Goal: Navigation & Orientation: Find specific page/section

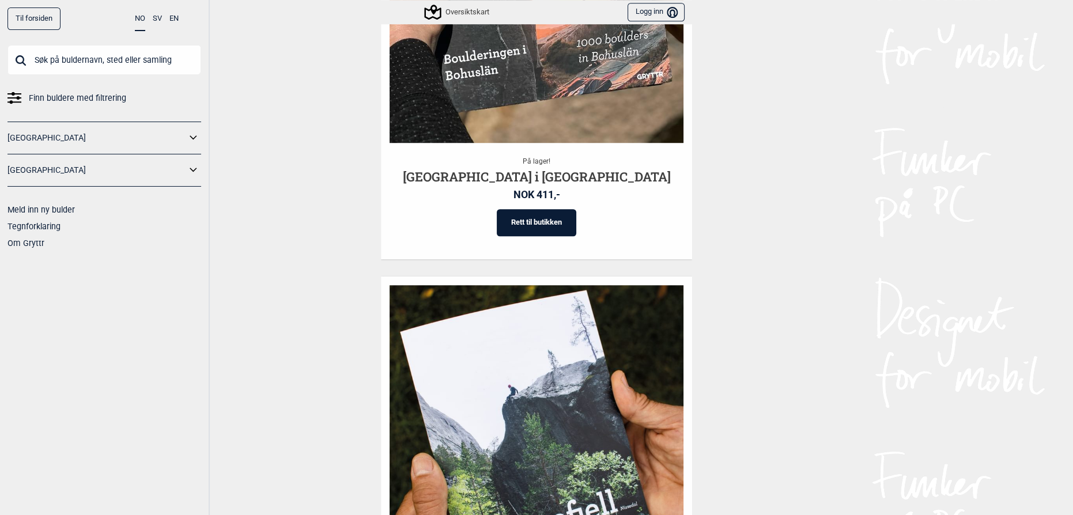
scroll to position [1155, 0]
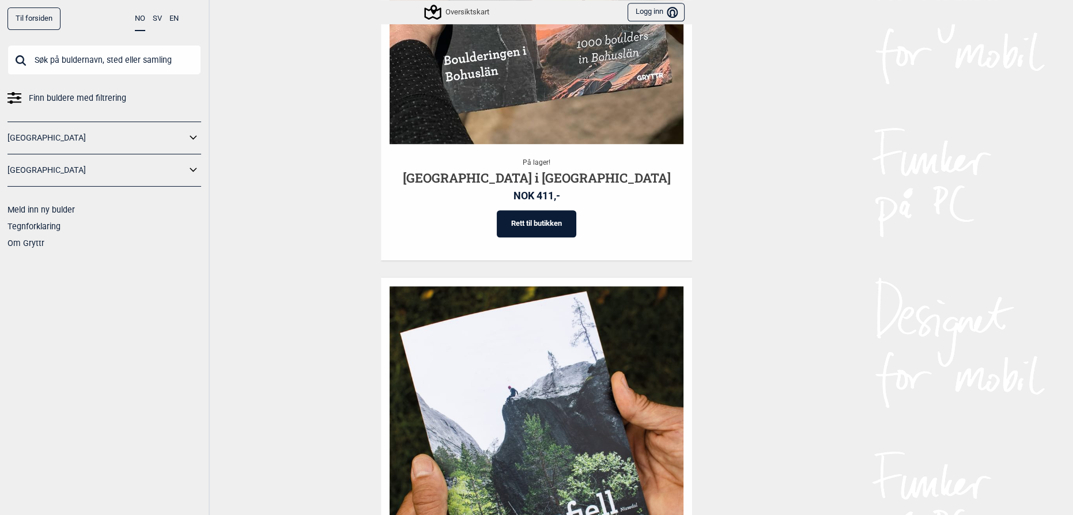
click at [61, 138] on link "[GEOGRAPHIC_DATA]" at bounding box center [96, 138] width 179 height 17
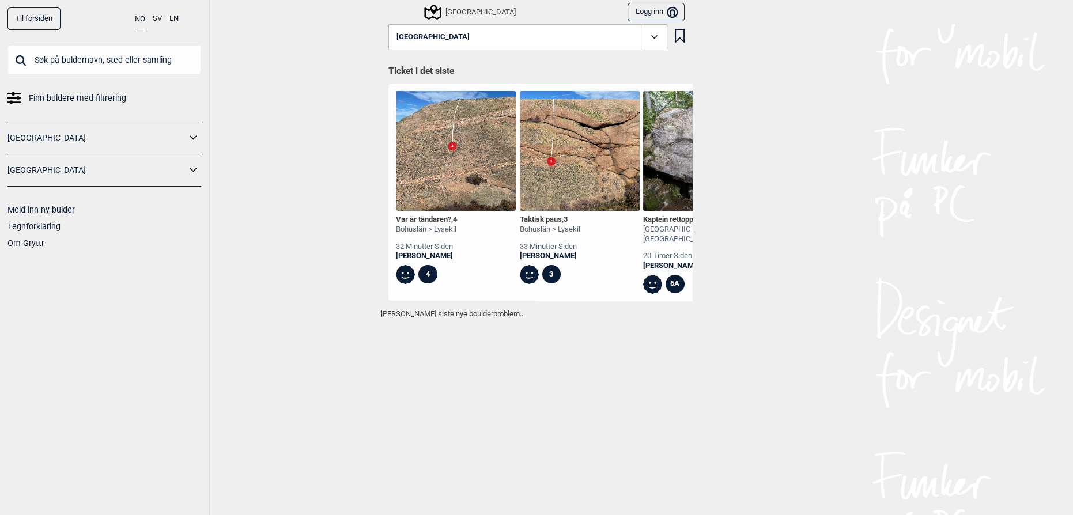
click at [207, 128] on div "Til forsiden NO SV EN Finn buldere med filtrering [GEOGRAPHIC_DATA] [GEOGRAPHIC…" at bounding box center [105, 257] width 210 height 515
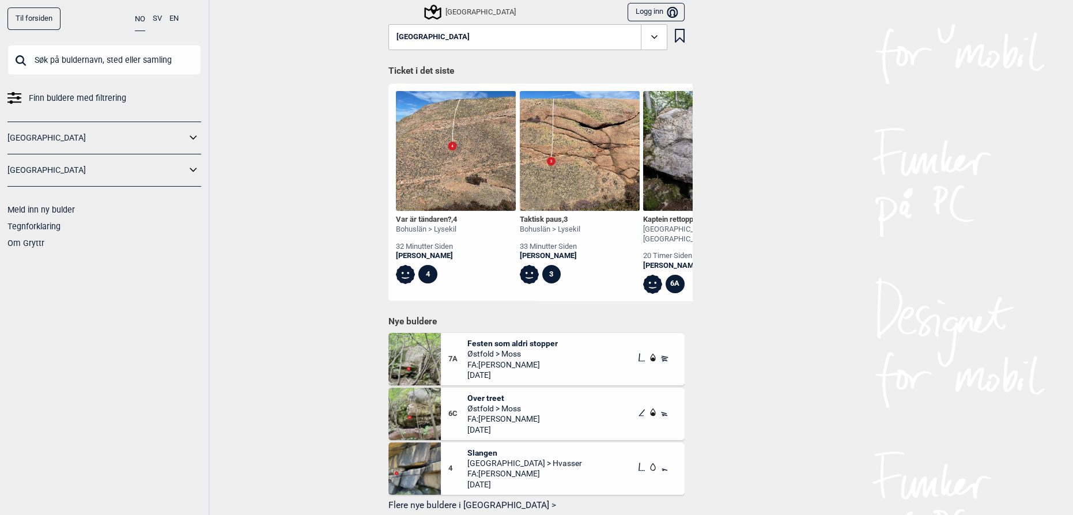
click at [196, 133] on icon at bounding box center [193, 138] width 15 height 17
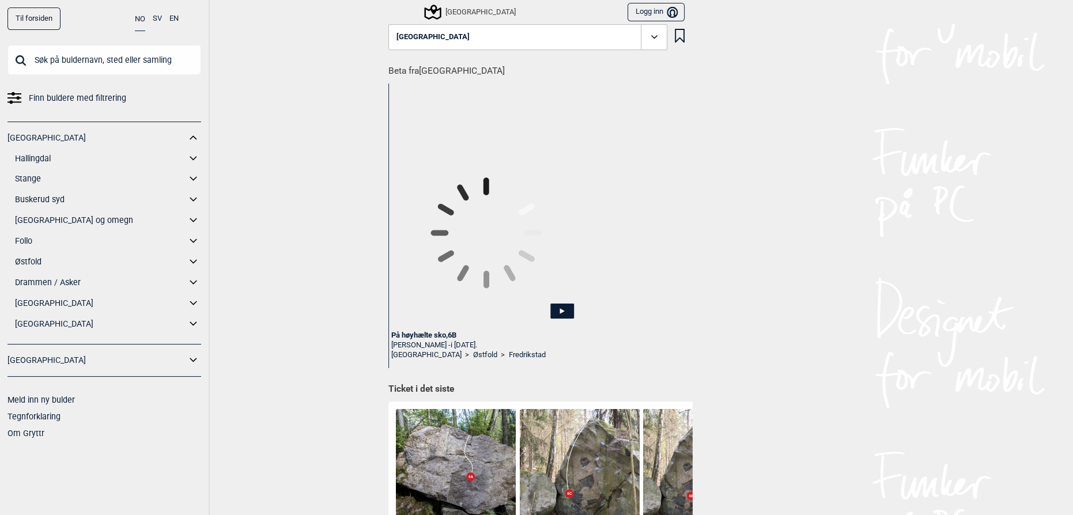
click at [191, 221] on icon at bounding box center [193, 220] width 15 height 17
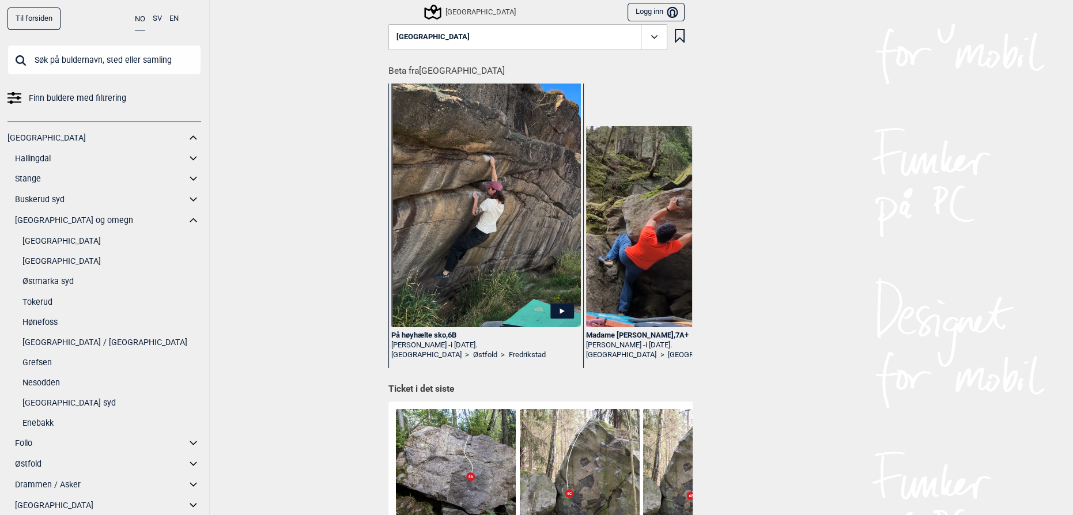
click at [76, 266] on link "[GEOGRAPHIC_DATA]" at bounding box center [111, 261] width 179 height 17
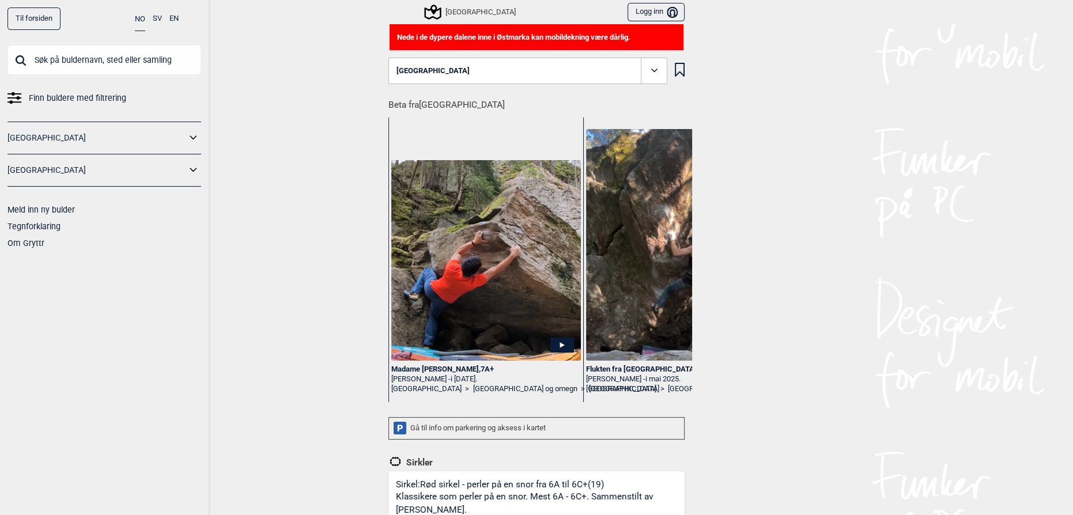
click at [652, 69] on icon at bounding box center [653, 71] width 13 height 13
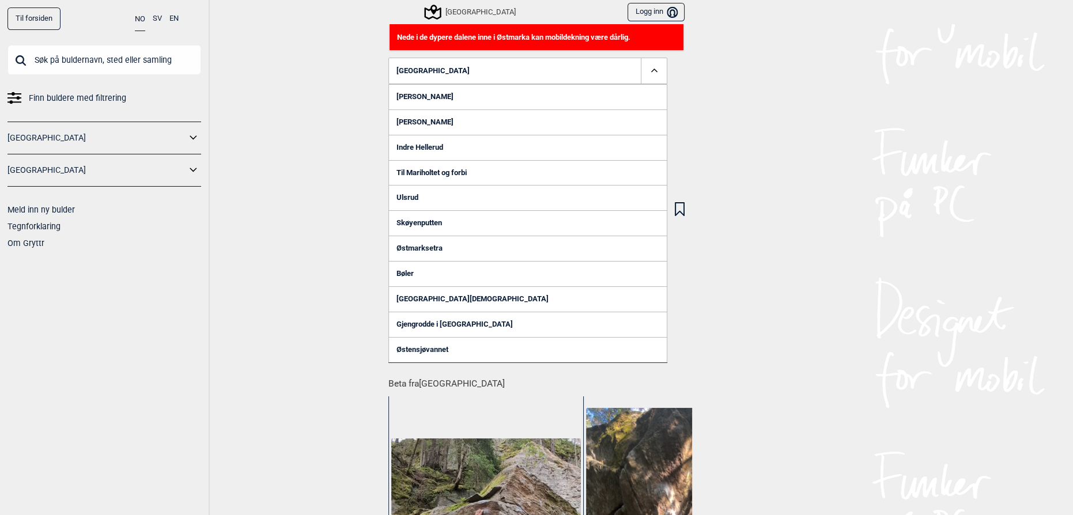
click at [780, 140] on div "Til forsiden NO SV EN Finn buldere med filtrering [GEOGRAPHIC_DATA] [GEOGRAPHIC…" at bounding box center [536, 257] width 1073 height 515
click at [766, 116] on div "Til forsiden NO SV EN Finn buldere med filtrering [GEOGRAPHIC_DATA] [GEOGRAPHIC…" at bounding box center [536, 257] width 1073 height 515
click at [678, 94] on div "Sentrale Østmarka [GEOGRAPHIC_DATA][PERSON_NAME] [GEOGRAPHIC_DATA] Til Mariholt…" at bounding box center [533, 210] width 304 height 305
click at [678, 95] on div "Sentrale Østmarka [GEOGRAPHIC_DATA][PERSON_NAME] [GEOGRAPHIC_DATA] Til Mariholt…" at bounding box center [533, 210] width 304 height 305
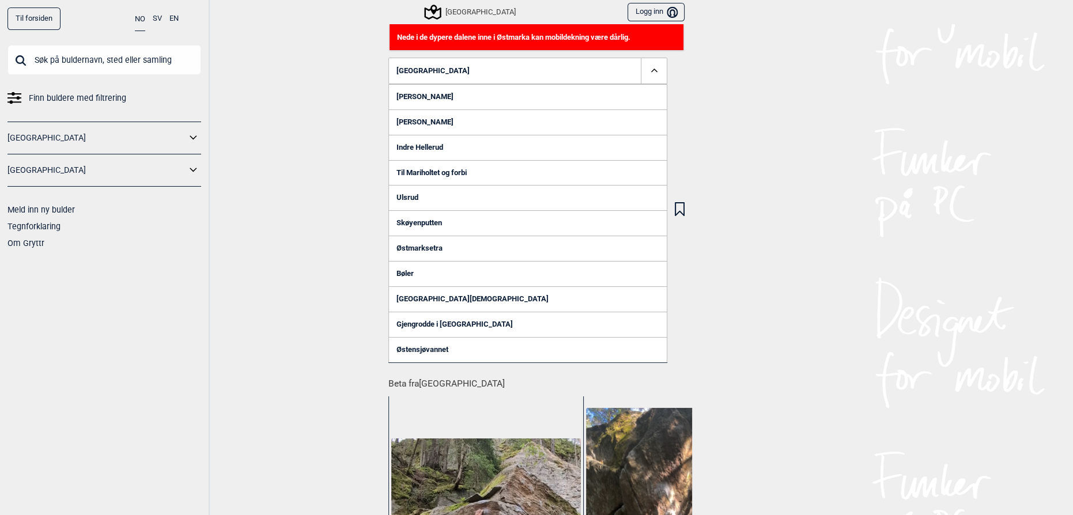
click at [706, 75] on div "Til forsiden NO SV EN Finn buldere med filtrering [GEOGRAPHIC_DATA] [GEOGRAPHIC…" at bounding box center [536, 257] width 1073 height 515
click at [756, 96] on div "Til forsiden NO SV EN Finn buldere med filtrering [GEOGRAPHIC_DATA] [GEOGRAPHIC…" at bounding box center [536, 257] width 1073 height 515
click at [810, 141] on div "Til forsiden NO SV EN Finn buldere med filtrering [GEOGRAPHIC_DATA] [GEOGRAPHIC…" at bounding box center [536, 257] width 1073 height 515
click at [783, 176] on div "Til forsiden NO SV EN Finn buldere med filtrering [GEOGRAPHIC_DATA] [GEOGRAPHIC…" at bounding box center [536, 257] width 1073 height 515
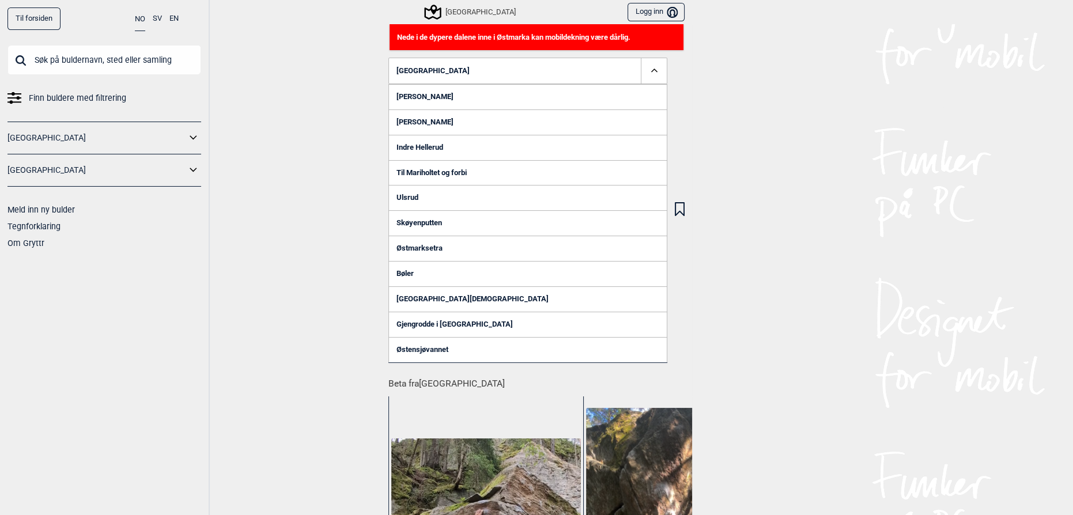
click at [823, 381] on div "Til forsiden NO SV EN Finn buldere med filtrering [GEOGRAPHIC_DATA] [GEOGRAPHIC…" at bounding box center [536, 257] width 1073 height 515
click at [771, 327] on div "Til forsiden NO SV EN Finn buldere med filtrering [GEOGRAPHIC_DATA] [GEOGRAPHIC…" at bounding box center [536, 257] width 1073 height 515
click at [786, 332] on div "Til forsiden NO SV EN Finn buldere med filtrering [GEOGRAPHIC_DATA] [GEOGRAPHIC…" at bounding box center [536, 257] width 1073 height 515
drag, startPoint x: 843, startPoint y: 302, endPoint x: 652, endPoint y: 211, distance: 211.5
click at [843, 301] on div "Til forsiden NO SV EN Finn buldere med filtrering [GEOGRAPHIC_DATA] [GEOGRAPHIC…" at bounding box center [536, 257] width 1073 height 515
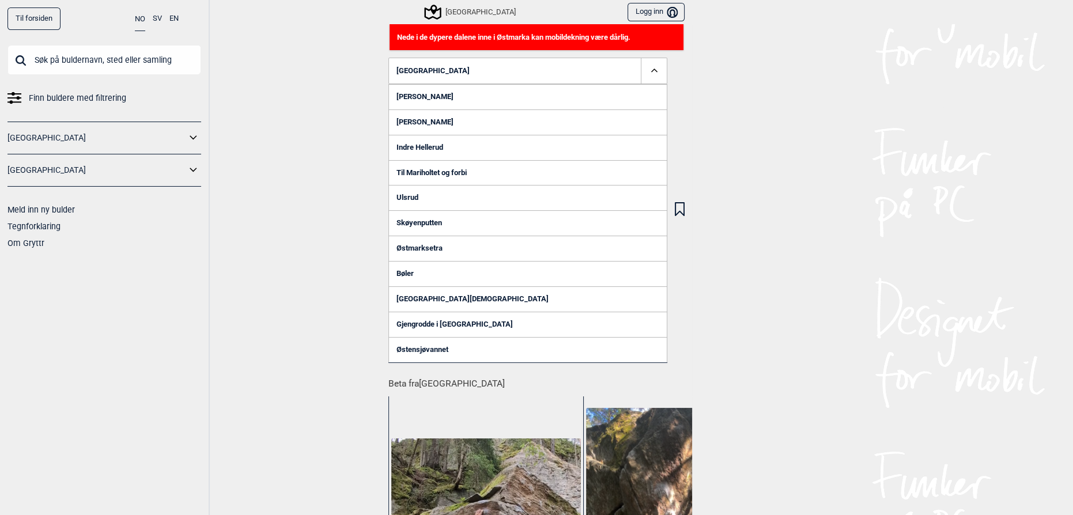
drag, startPoint x: 795, startPoint y: 147, endPoint x: 494, endPoint y: 11, distance: 330.5
click at [786, 146] on div "Til forsiden NO SV EN Finn buldere med filtrering [GEOGRAPHIC_DATA] [GEOGRAPHIC…" at bounding box center [536, 257] width 1073 height 515
click at [316, 156] on div "Til forsiden NO SV EN Finn buldere med filtrering [GEOGRAPHIC_DATA] [GEOGRAPHIC…" at bounding box center [536, 257] width 1073 height 515
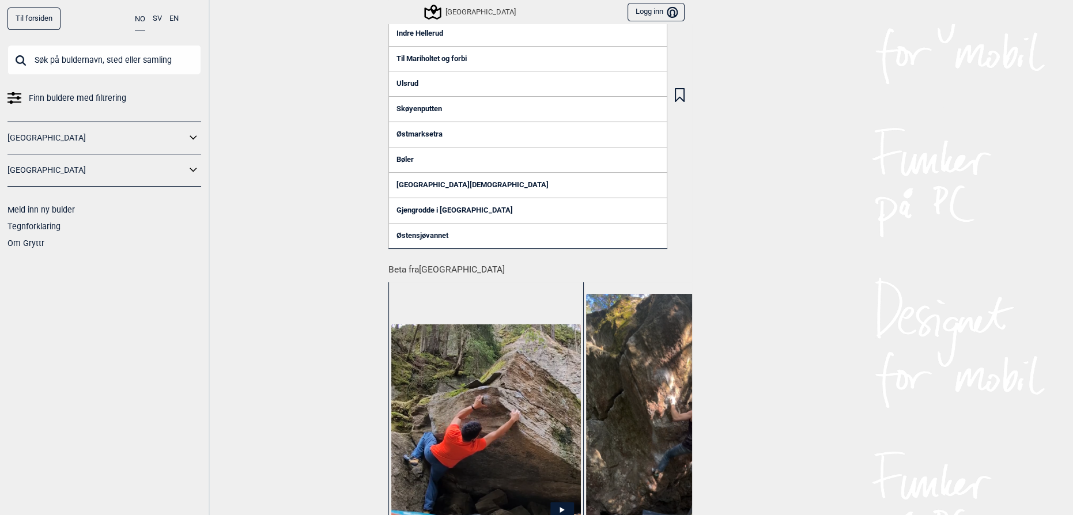
scroll to position [244, 0]
